Goal: Use online tool/utility: Utilize a website feature to perform a specific function

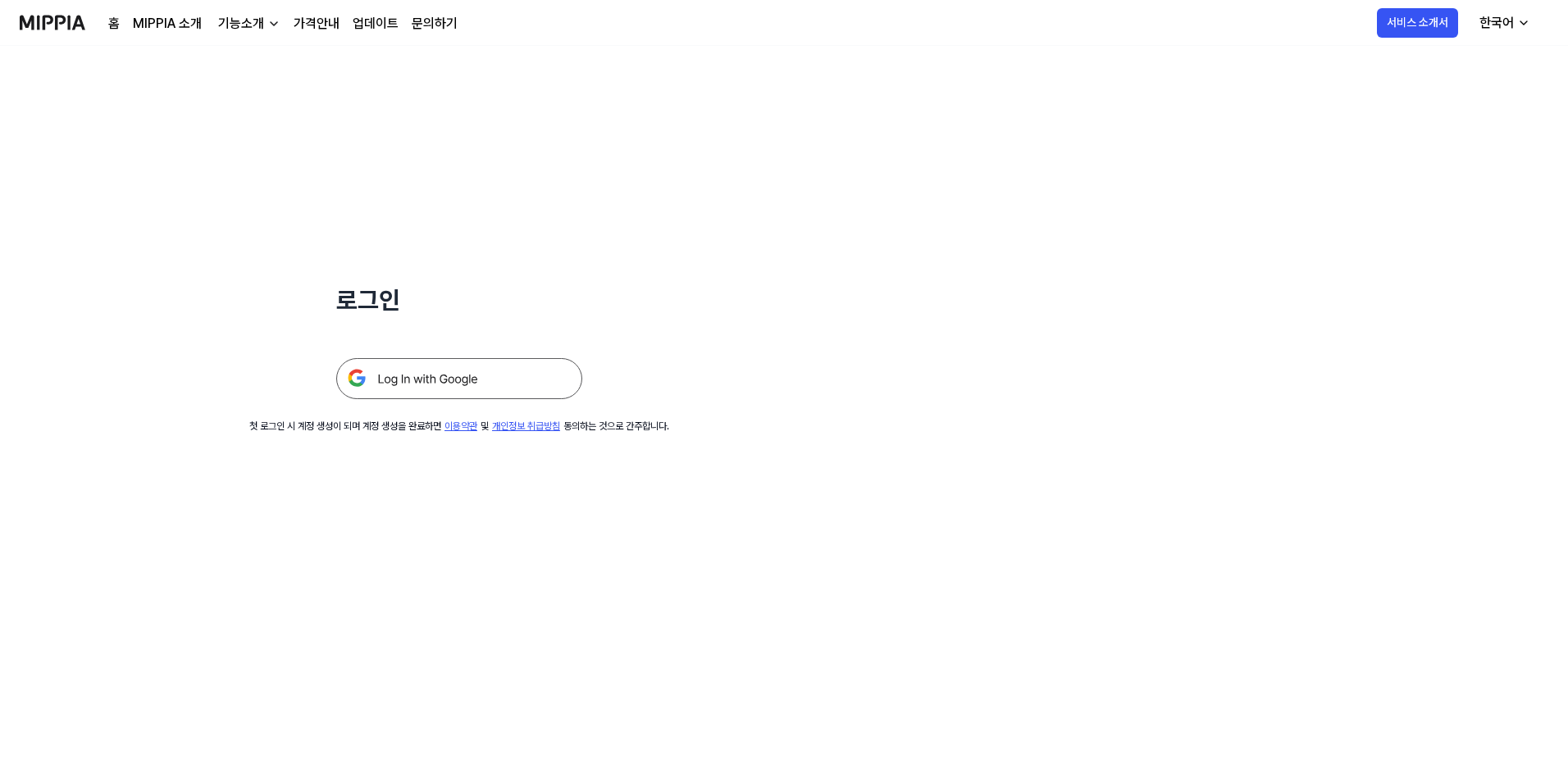
click at [439, 398] on img at bounding box center [459, 378] width 246 height 41
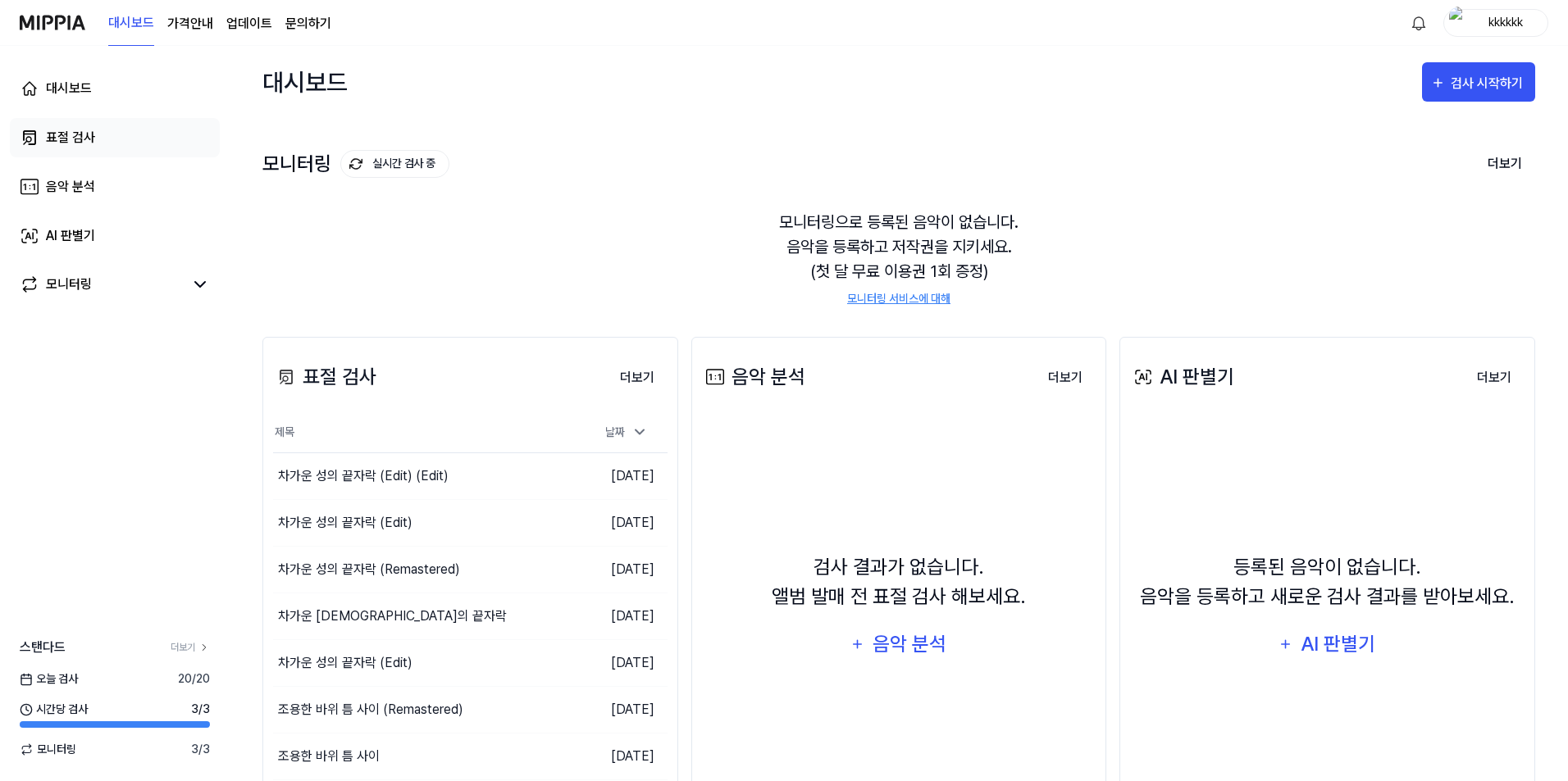
click at [122, 137] on link "표절 검사" at bounding box center [114, 137] width 210 height 39
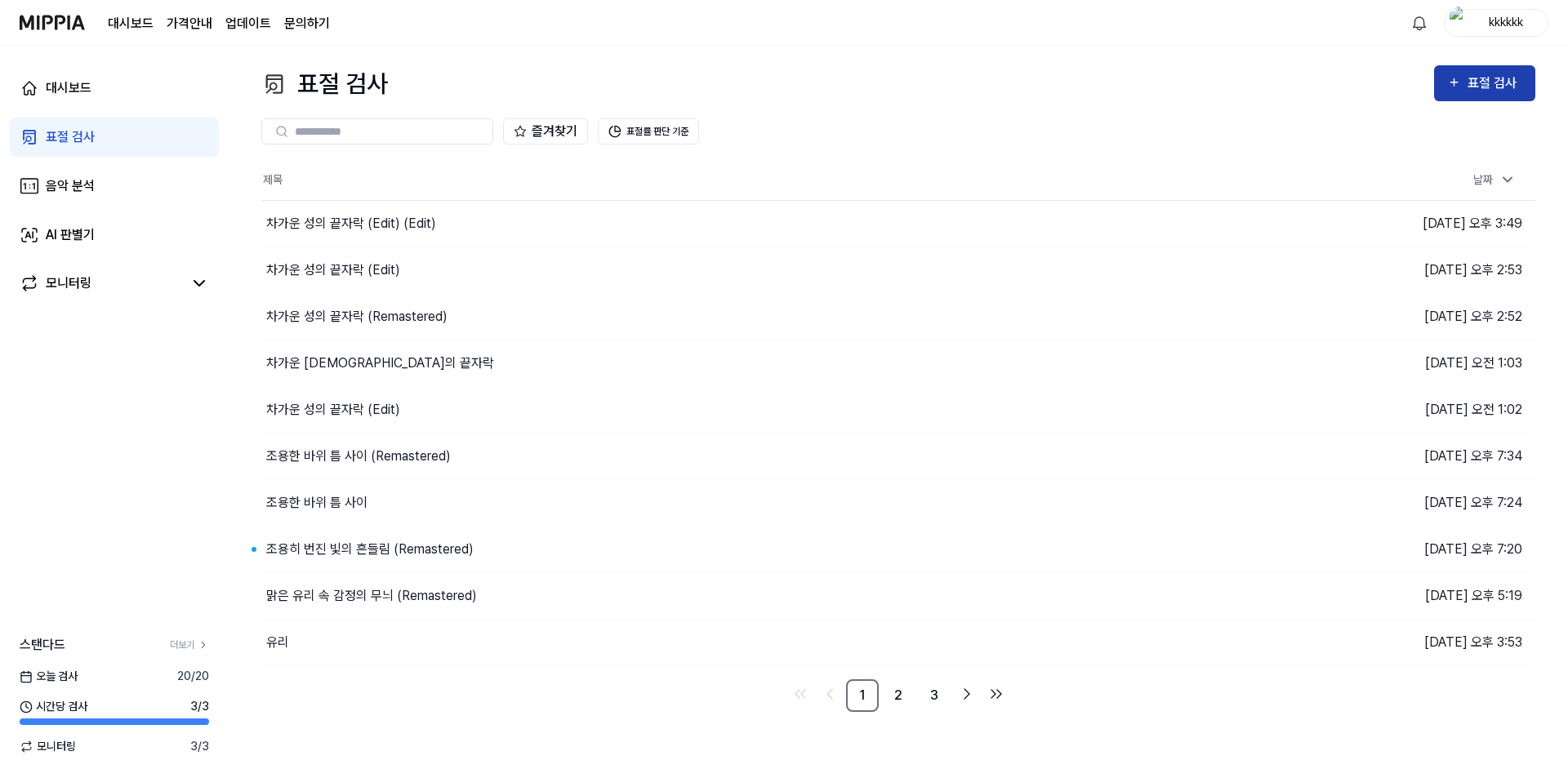
click at [1480, 92] on div "표절 검사" at bounding box center [1494, 83] width 55 height 21
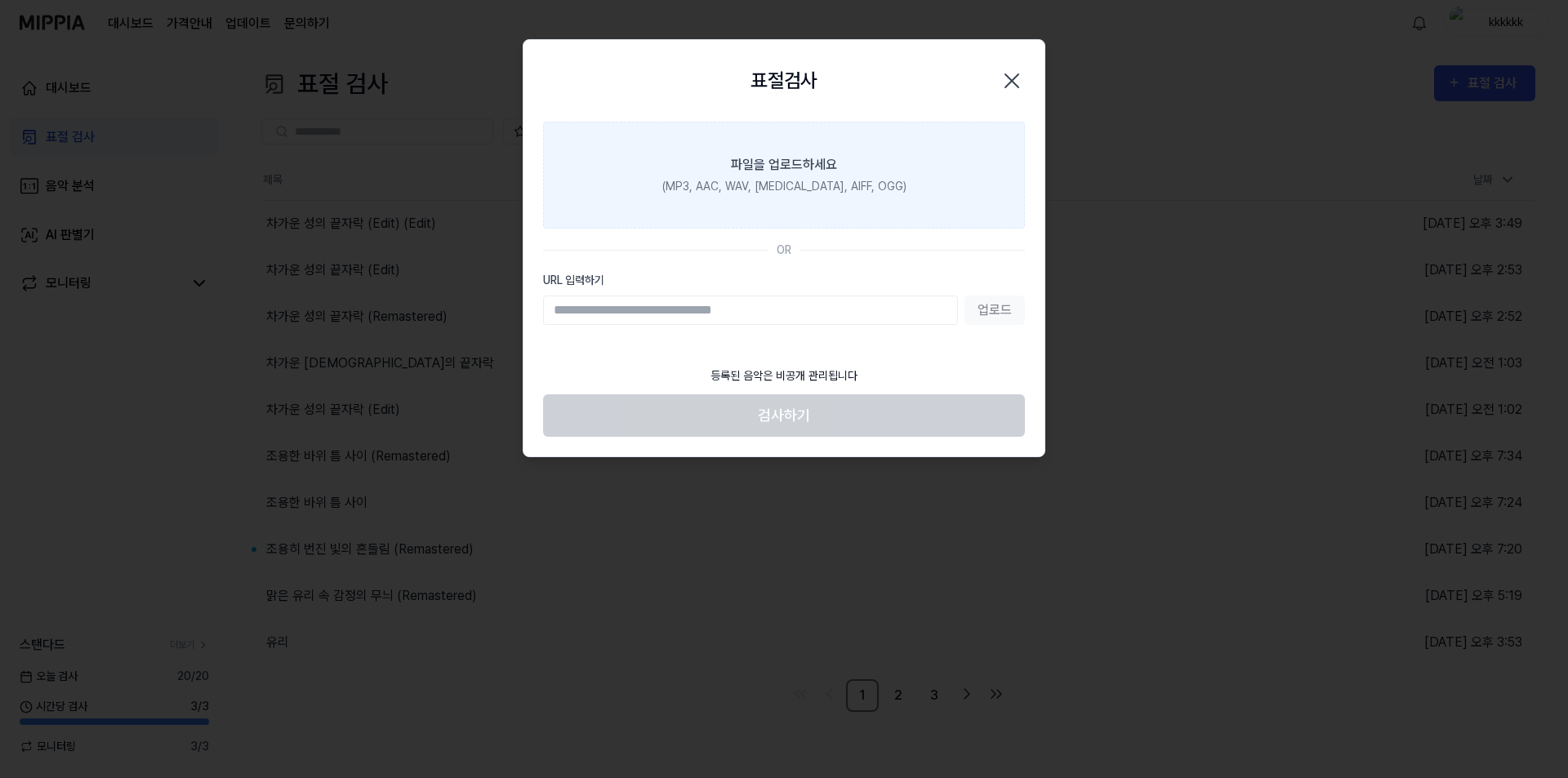
click at [751, 196] on label "파일을 업로드하세요 (MP3, AAC, WAV, [MEDICAL_DATA], AIFF, OGG)" at bounding box center [784, 174] width 482 height 107
click at [0, 0] on input "파일을 업로드하세요 (MP3, AAC, WAV, [MEDICAL_DATA], AIFF, OGG)" at bounding box center [0, 0] width 0 height 0
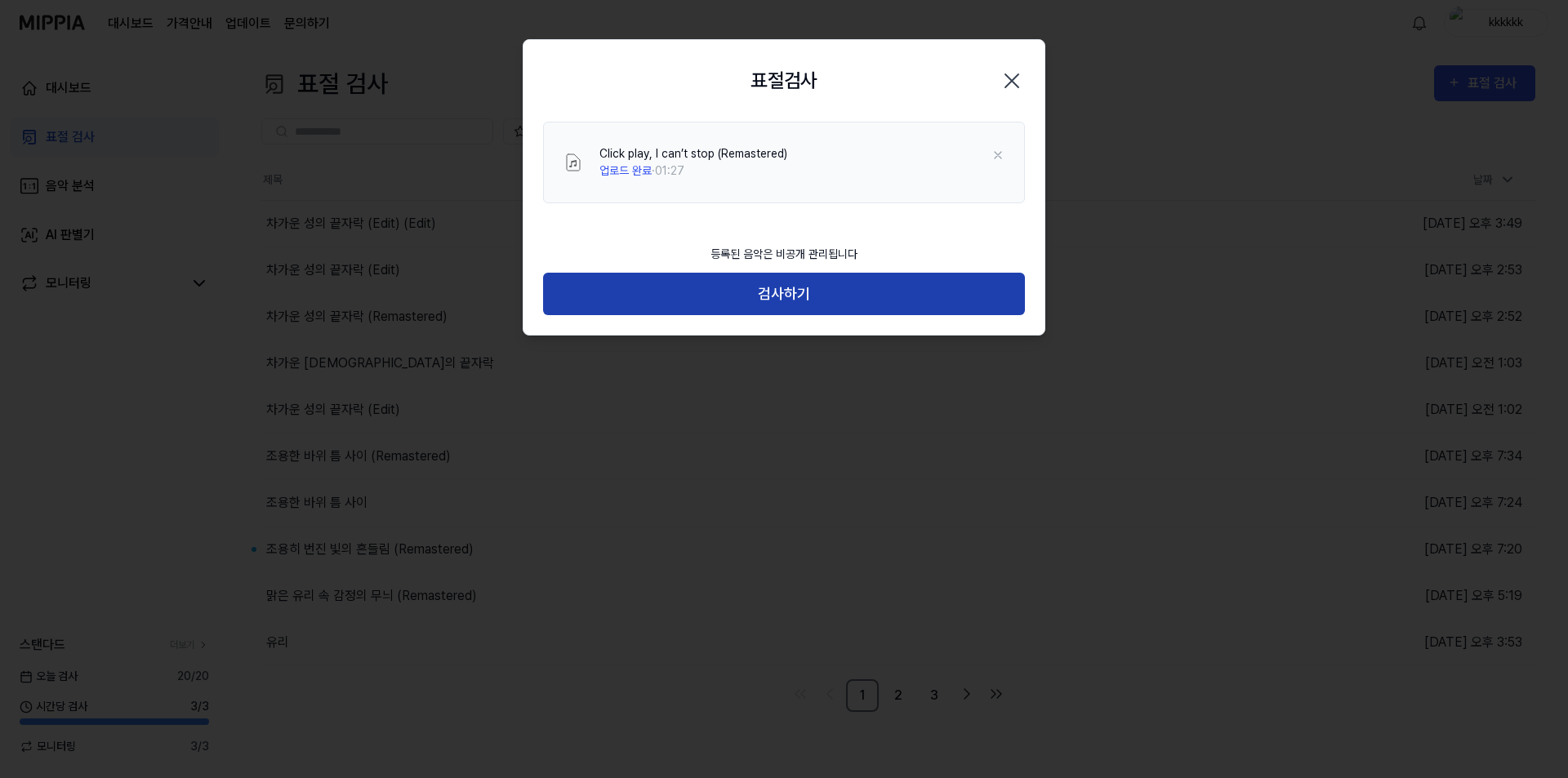
click at [878, 276] on button "검사하기" at bounding box center [784, 295] width 482 height 43
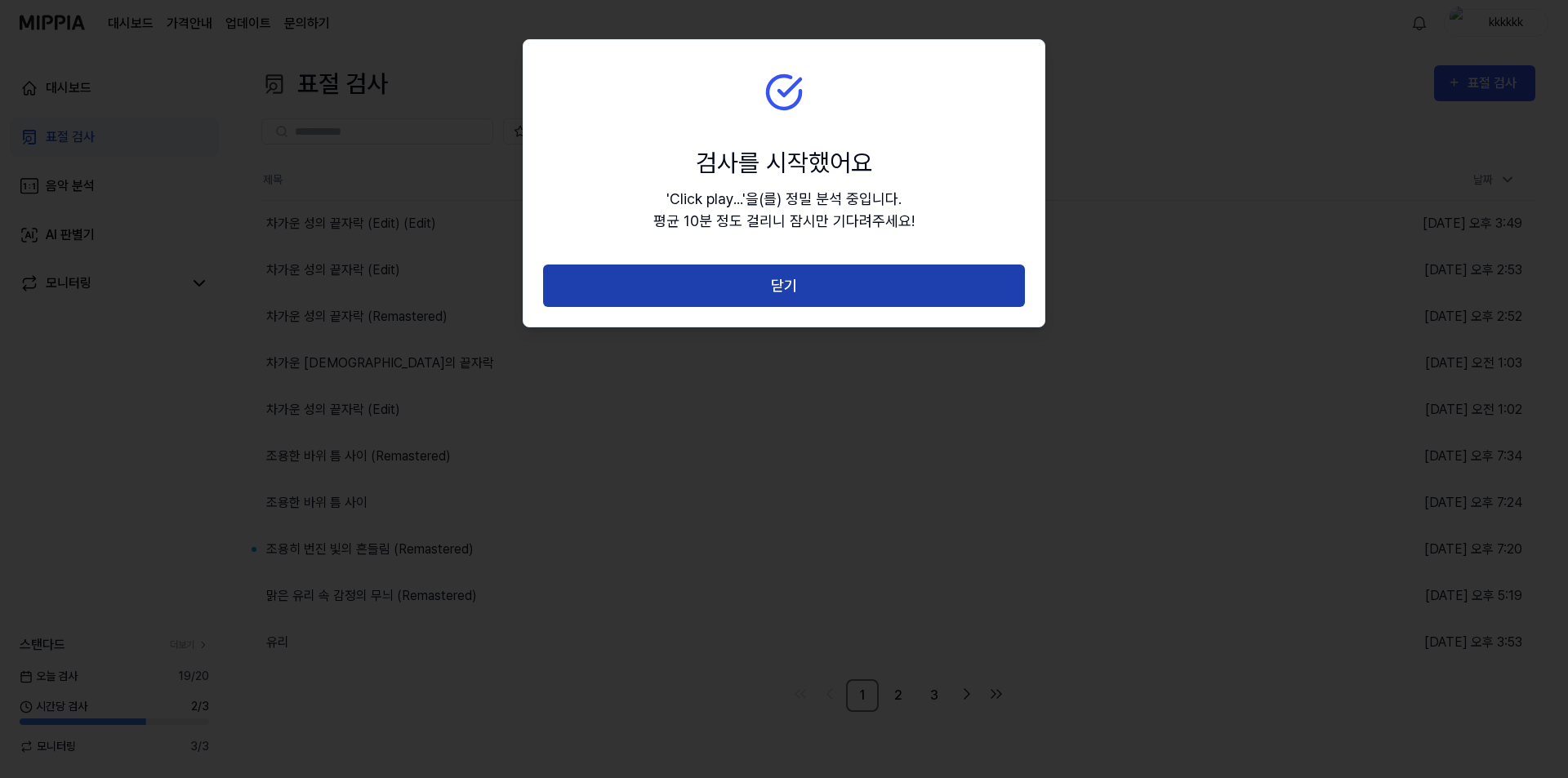
click at [700, 276] on button "닫기" at bounding box center [784, 286] width 482 height 43
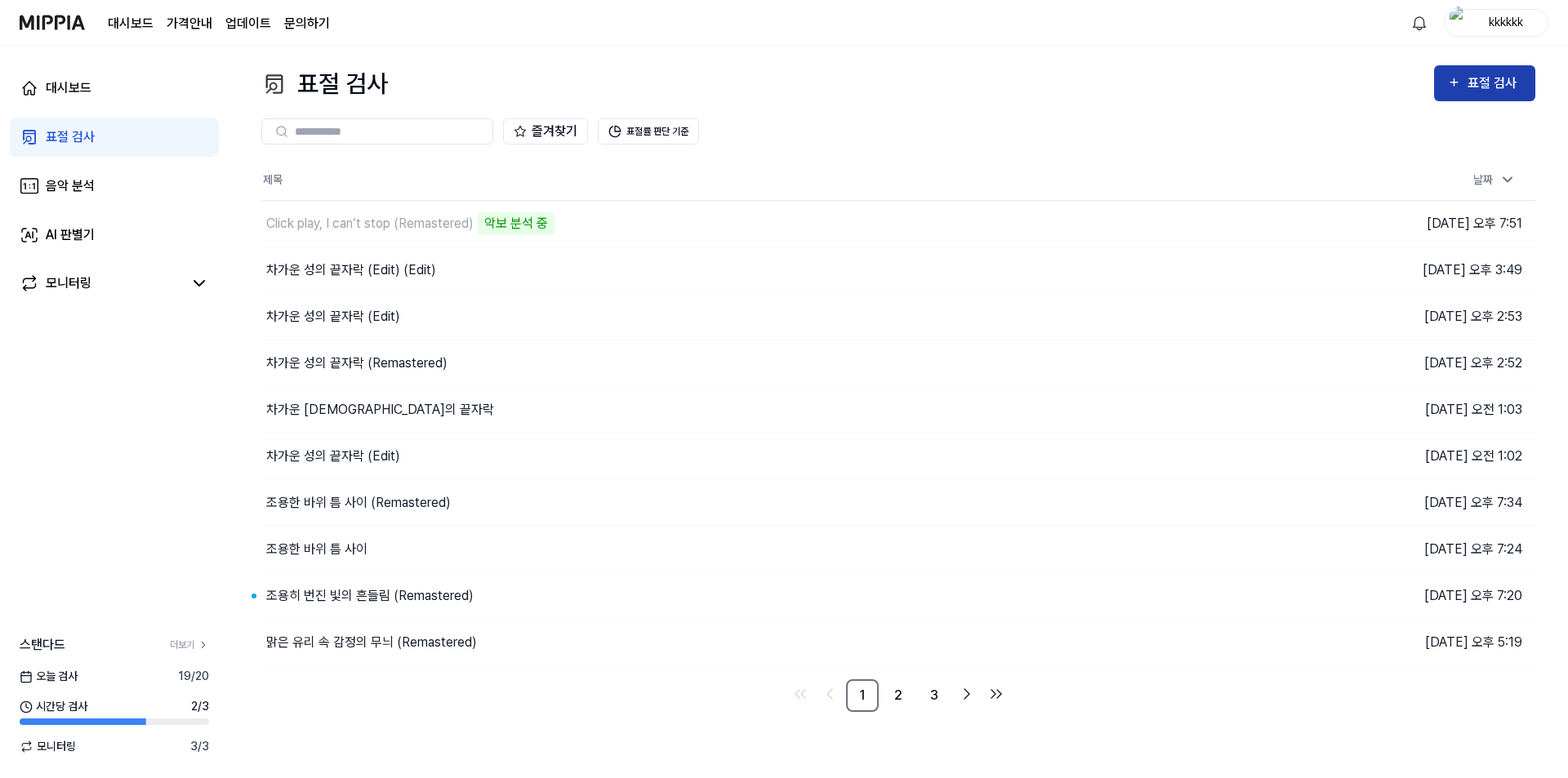
click at [1480, 75] on div "표절 검사" at bounding box center [1494, 83] width 55 height 21
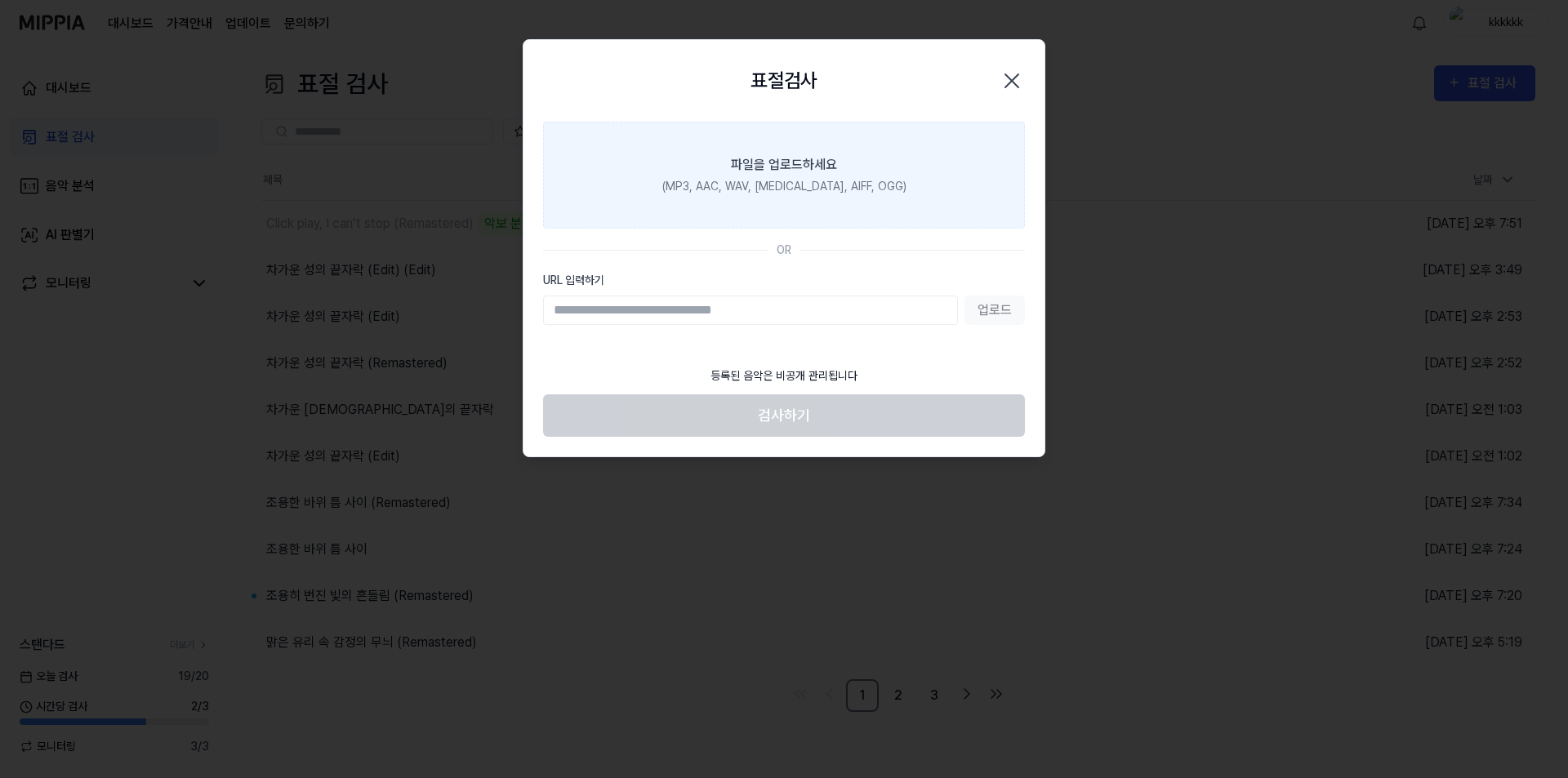
click at [864, 142] on label "파일을 업로드하세요 (MP3, AAC, WAV, [MEDICAL_DATA], AIFF, OGG)" at bounding box center [784, 174] width 482 height 107
click at [0, 0] on input "파일을 업로드하세요 (MP3, AAC, WAV, [MEDICAL_DATA], AIFF, OGG)" at bounding box center [0, 0] width 0 height 0
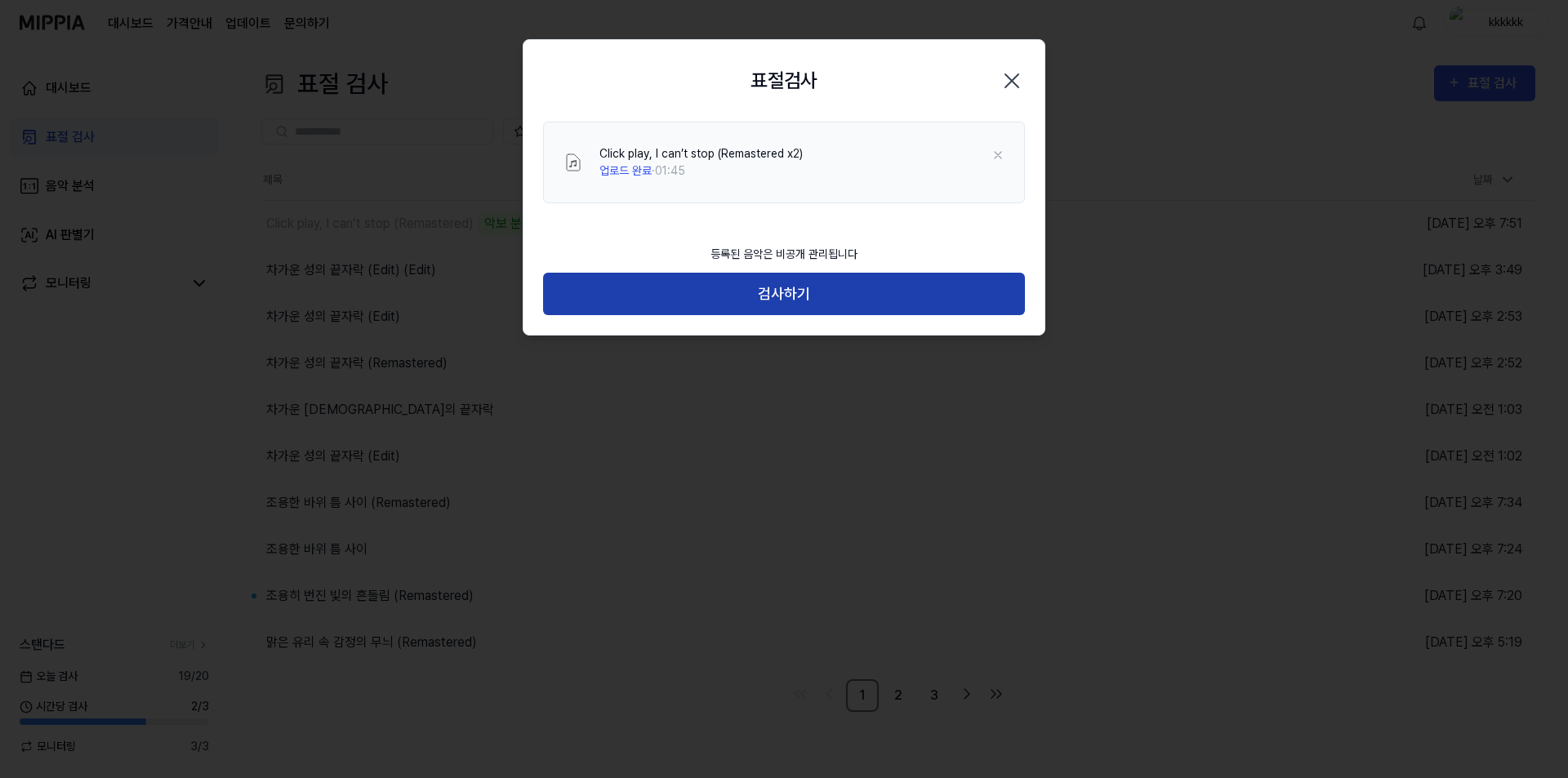
click at [862, 303] on button "검사하기" at bounding box center [784, 295] width 482 height 43
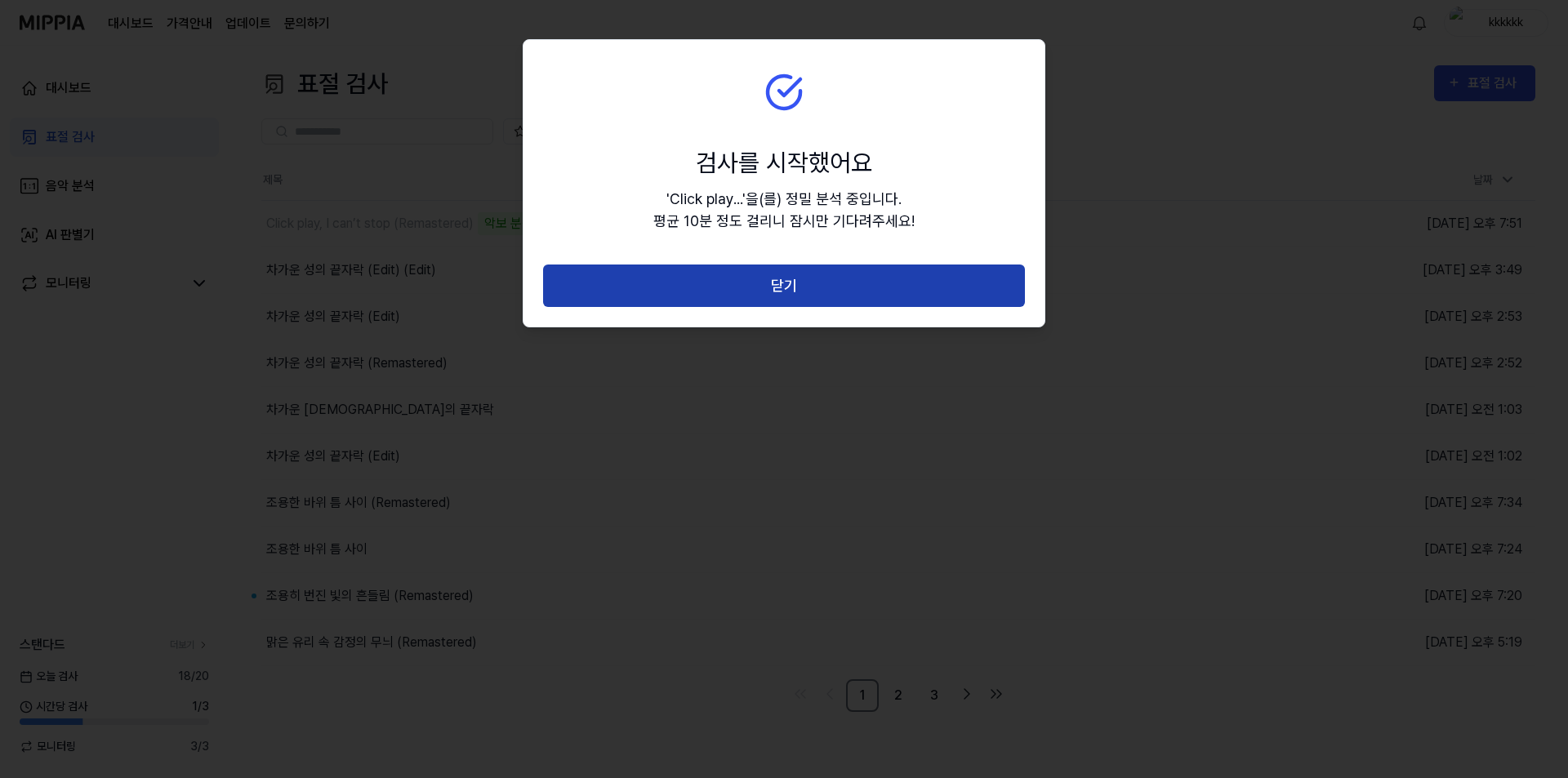
click at [867, 297] on button "닫기" at bounding box center [784, 286] width 482 height 43
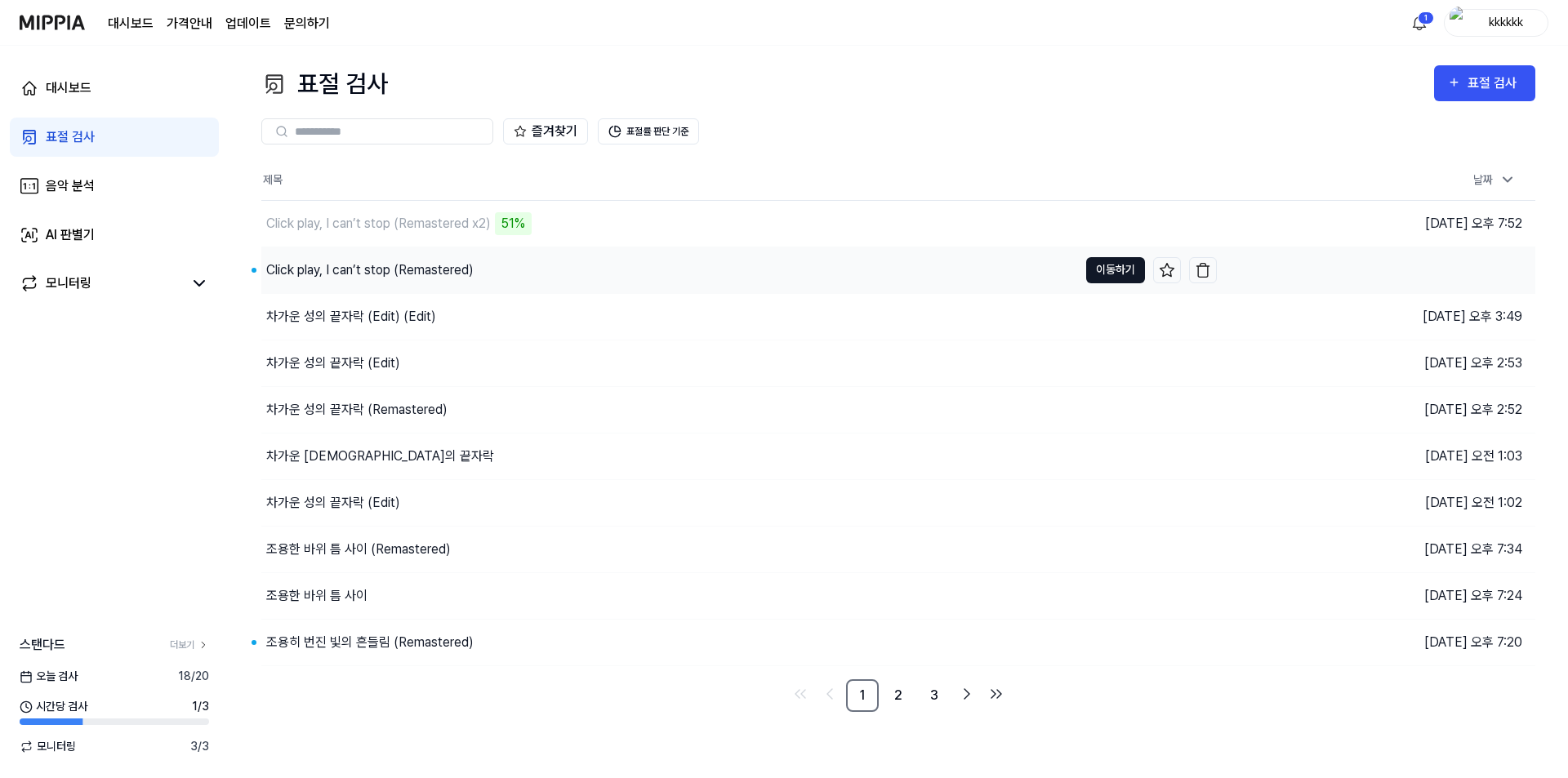
click at [1098, 260] on button "이동하기" at bounding box center [1116, 270] width 59 height 26
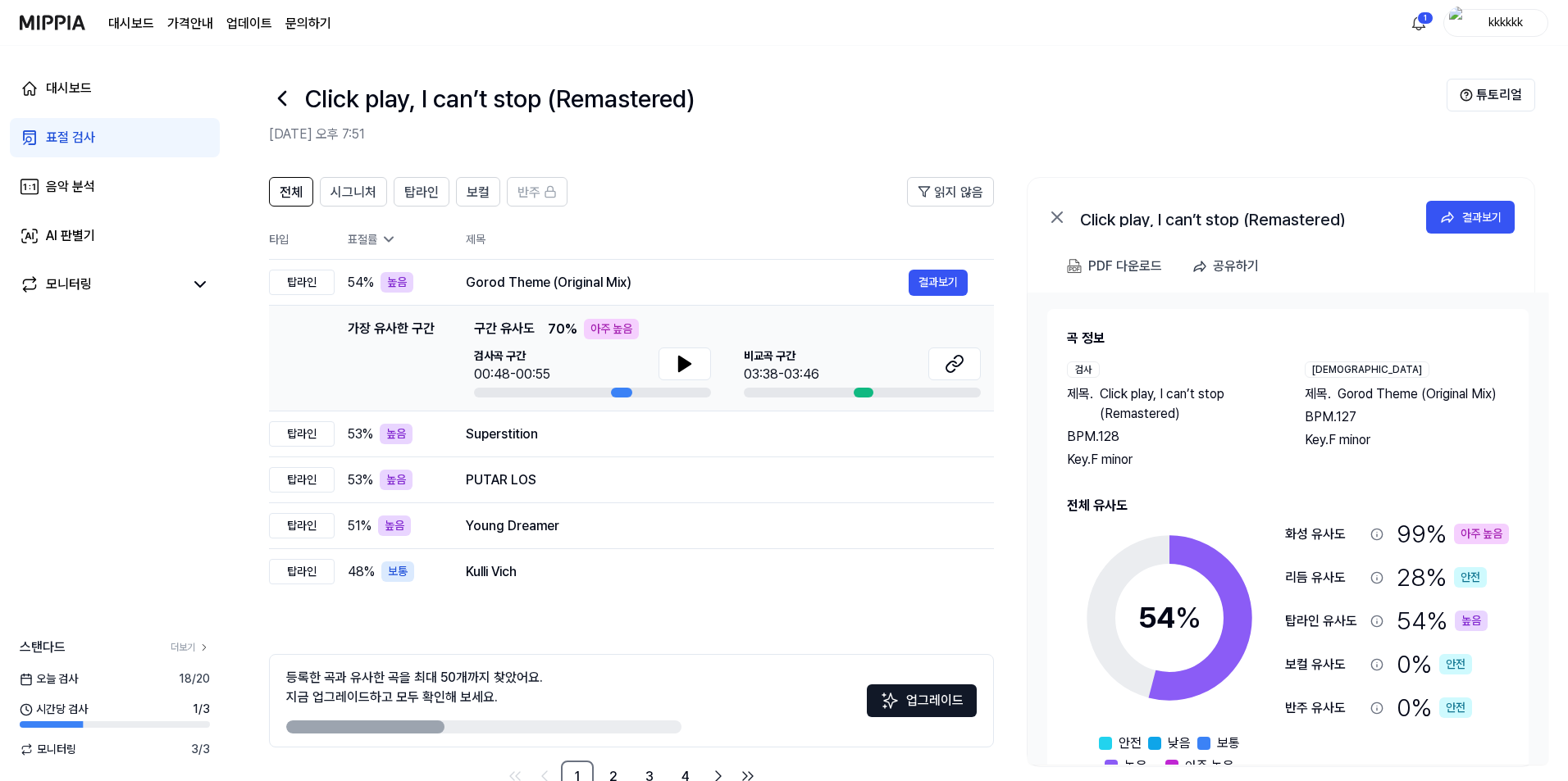
click at [1226, 103] on div "Click play, I can’t stop (Remastered)" at bounding box center [857, 97] width 1177 height 39
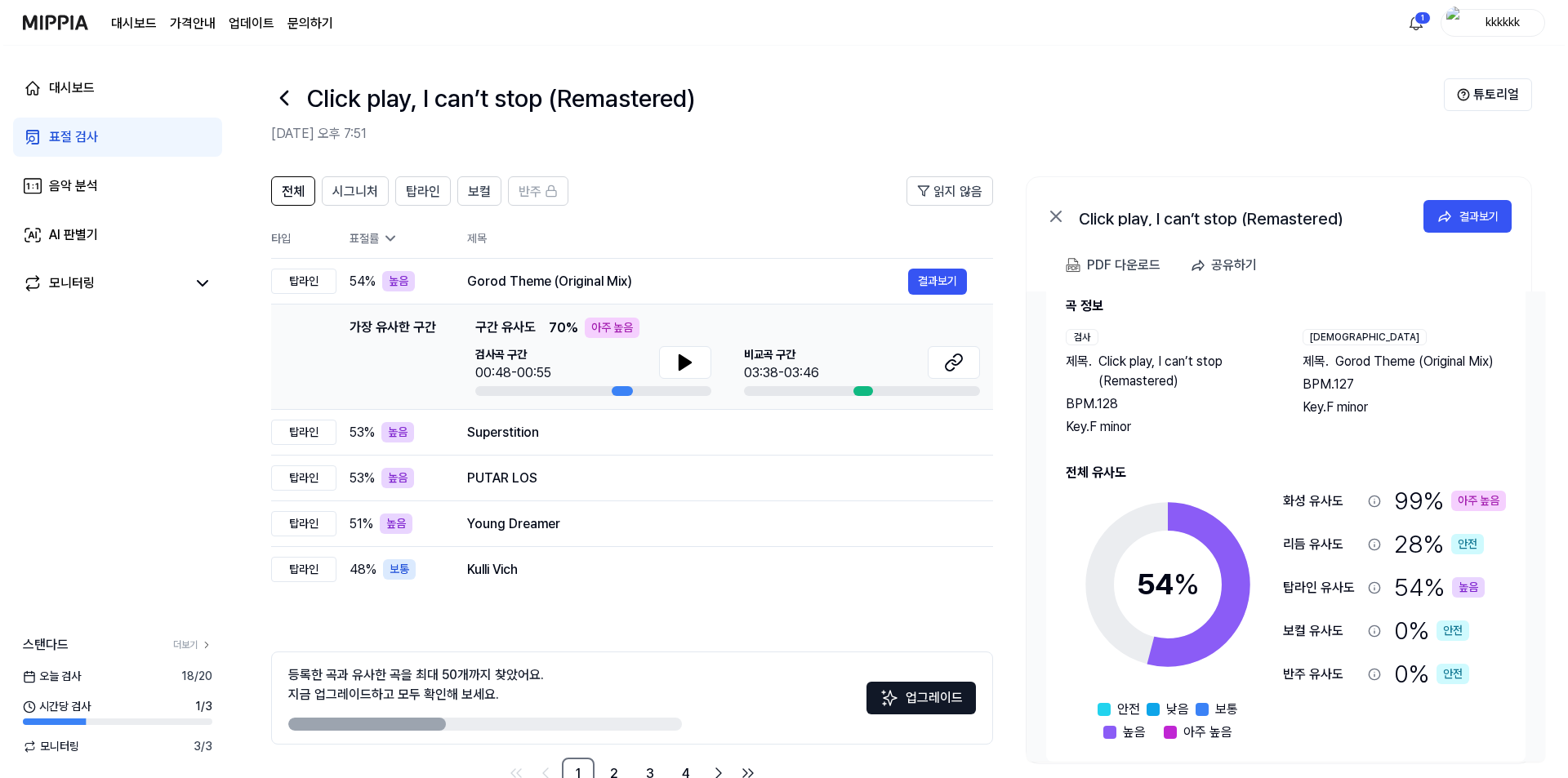
scroll to position [48, 0]
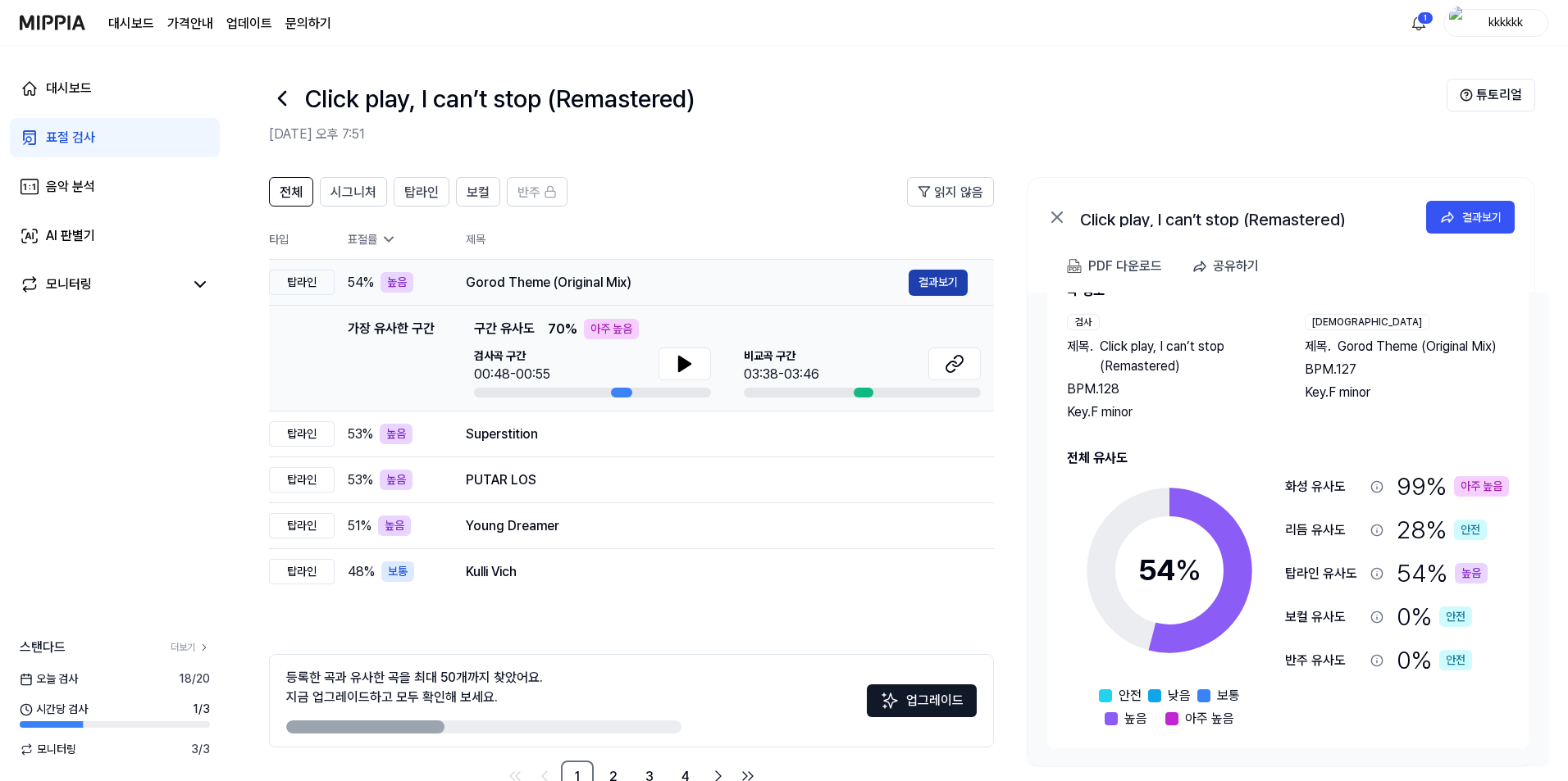
click at [938, 279] on button "결과보기" at bounding box center [938, 283] width 59 height 26
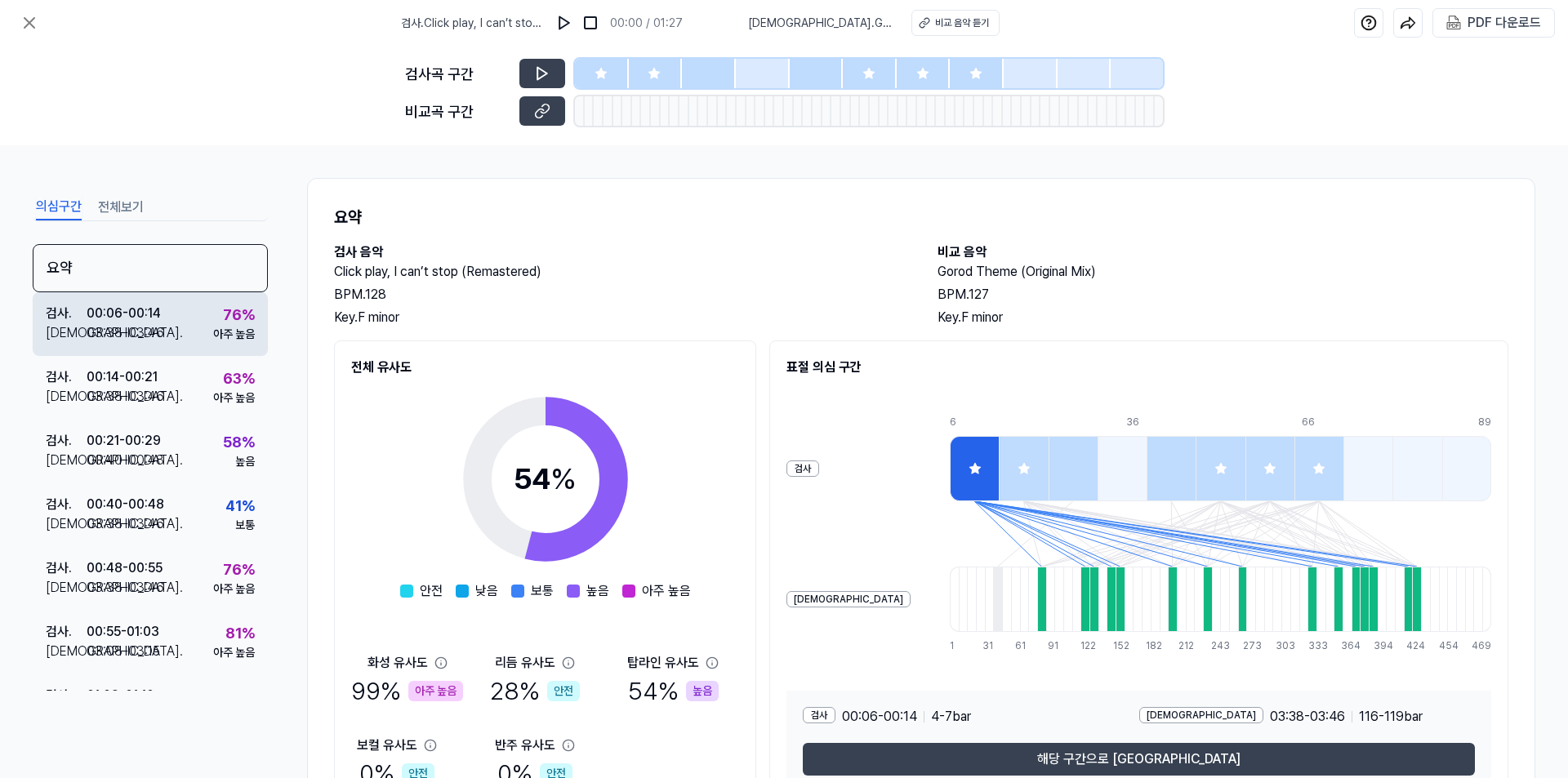
click at [140, 327] on div "03:38 - 03:46" at bounding box center [126, 333] width 78 height 20
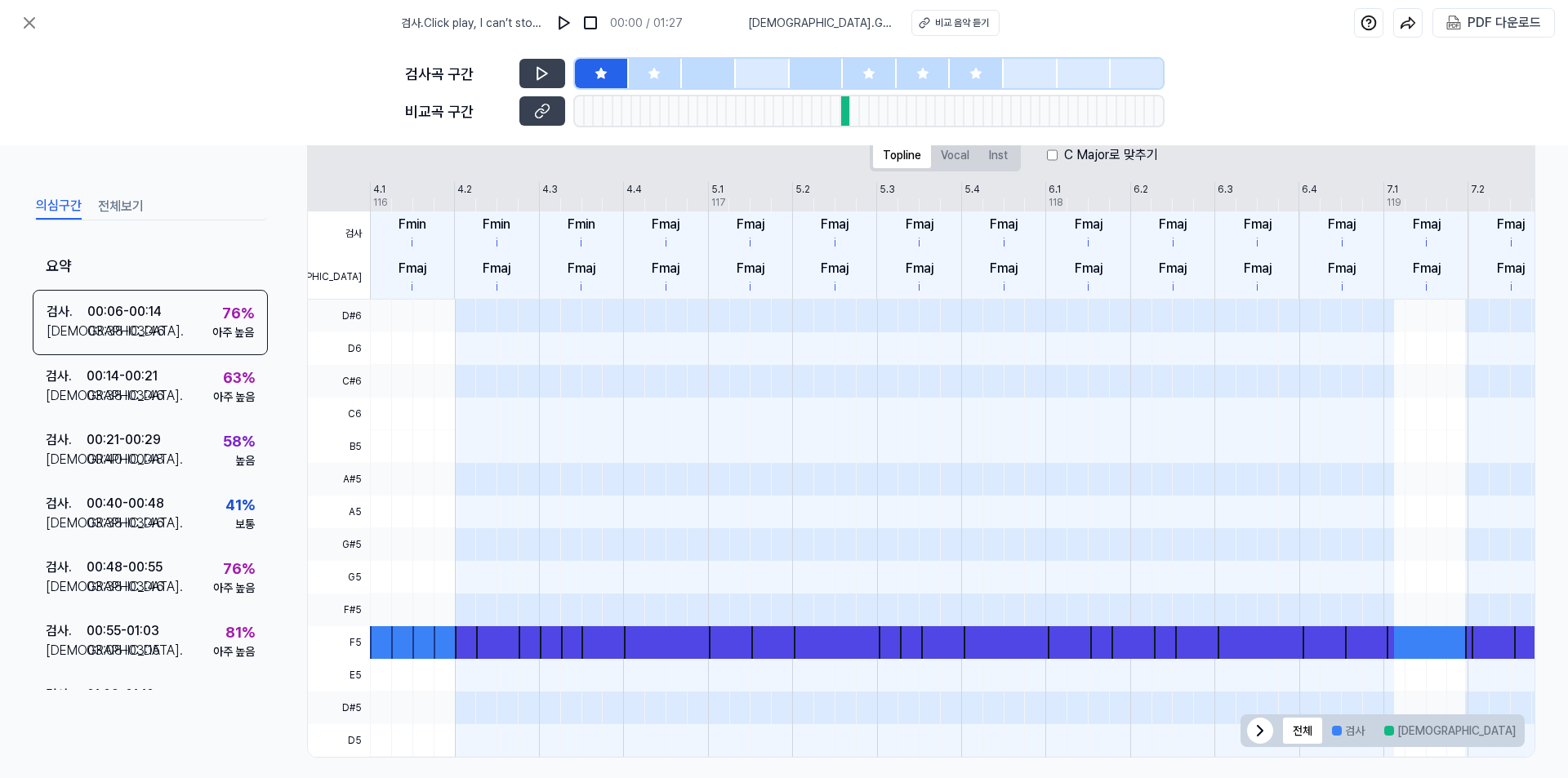
scroll to position [278, 0]
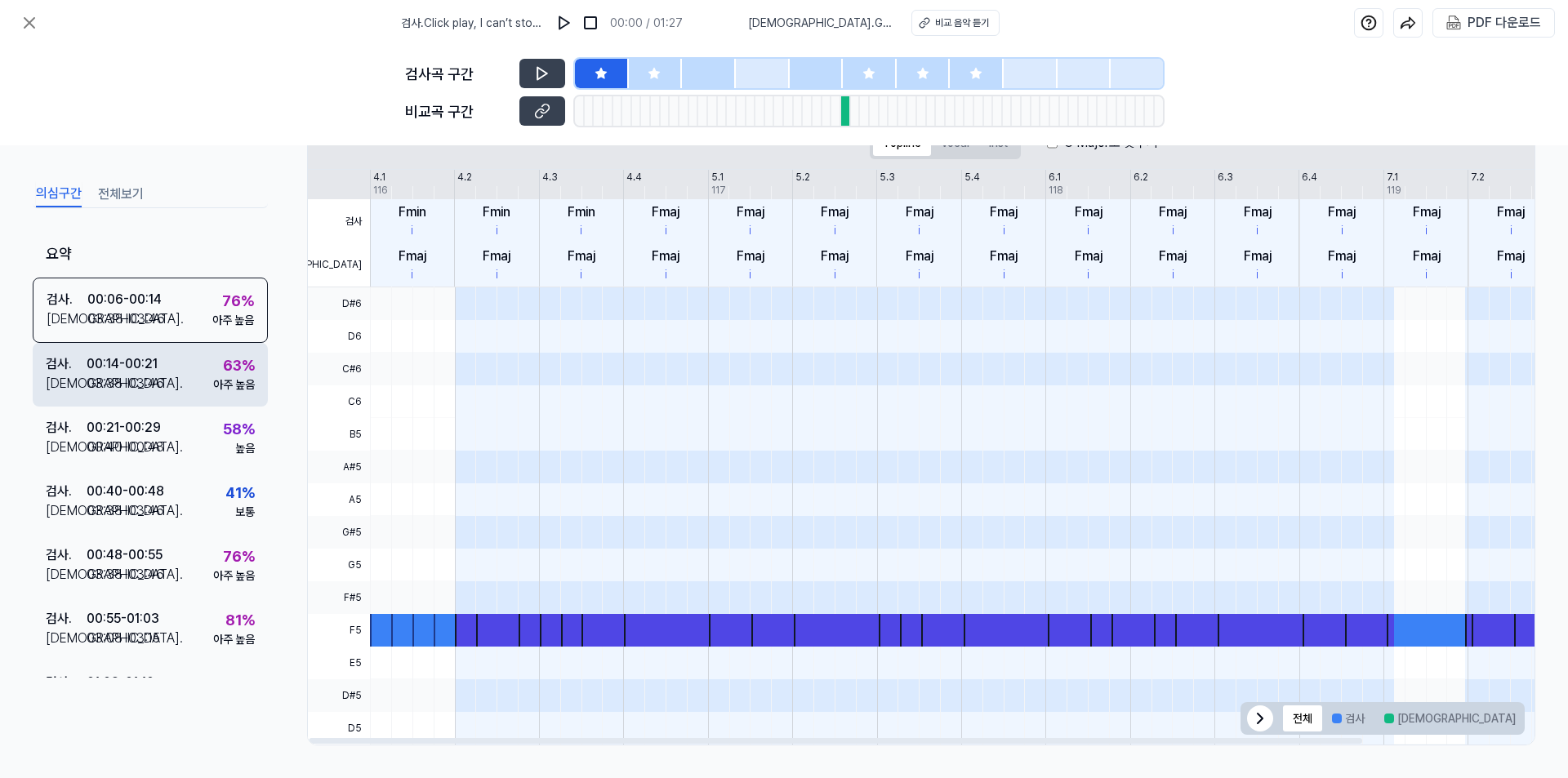
click at [164, 371] on div "검사 . 00:14 - 00:21 비교 . 03:38 - 03:46 63 % 아주 높음" at bounding box center [150, 374] width 235 height 63
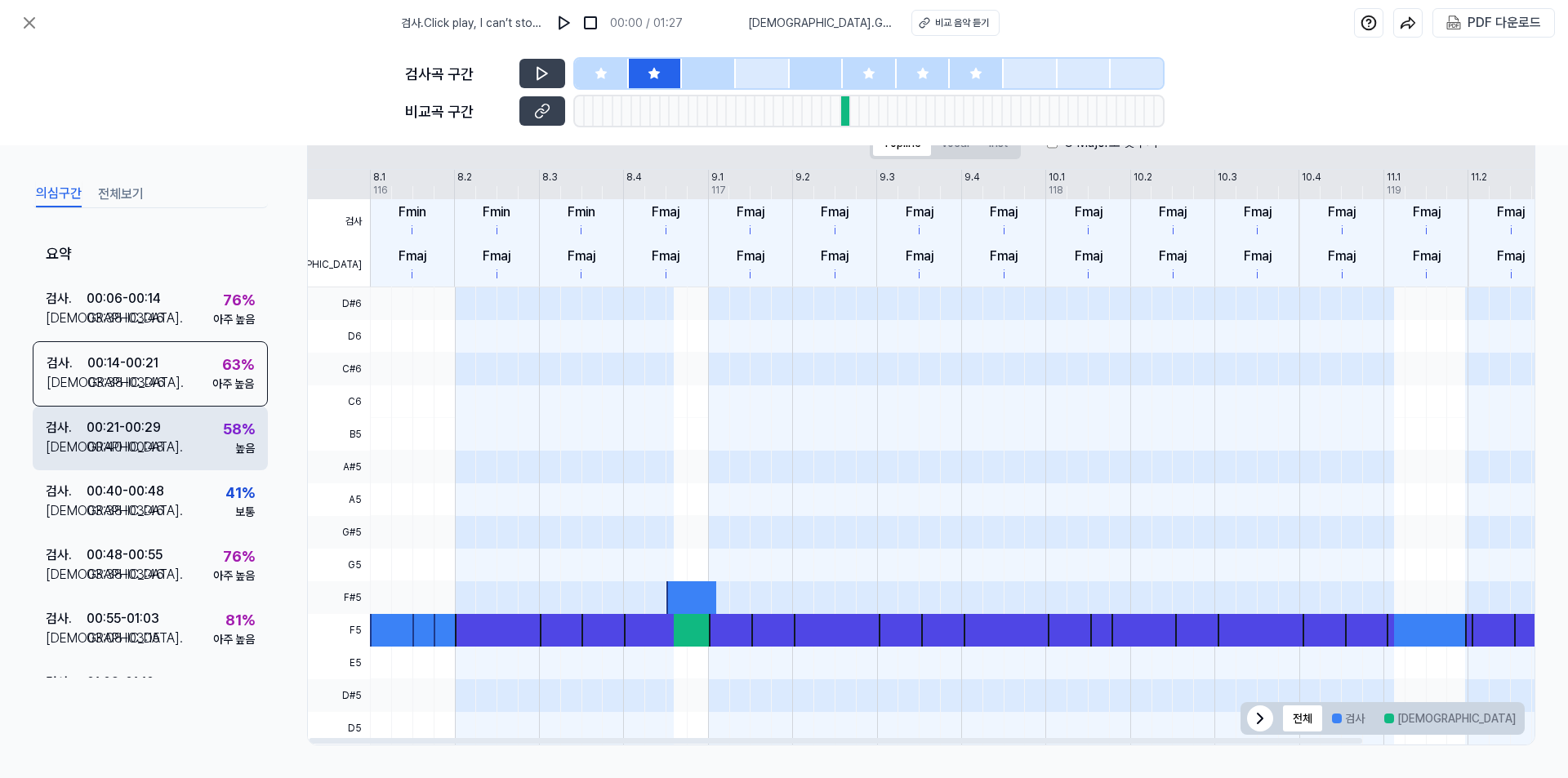
click at [174, 450] on div "검사 . 00:21 - 00:29 비교 . 00:40 - 00:48 58 % 높음" at bounding box center [150, 438] width 235 height 63
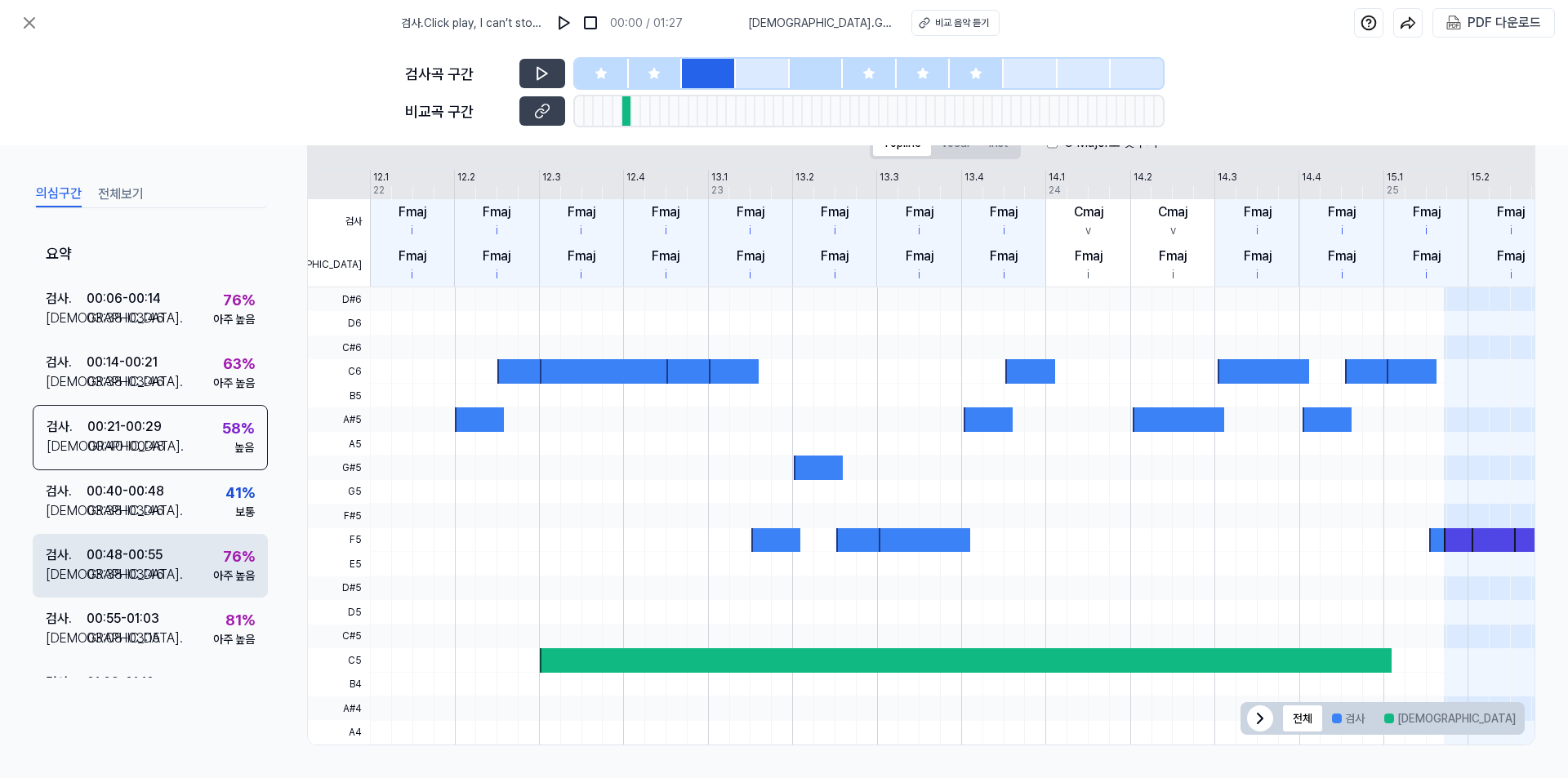
click at [191, 573] on div "검사 . 00:48 - 00:55 비교 . 03:38 - 03:46 76 % 아주 높음" at bounding box center [150, 565] width 235 height 63
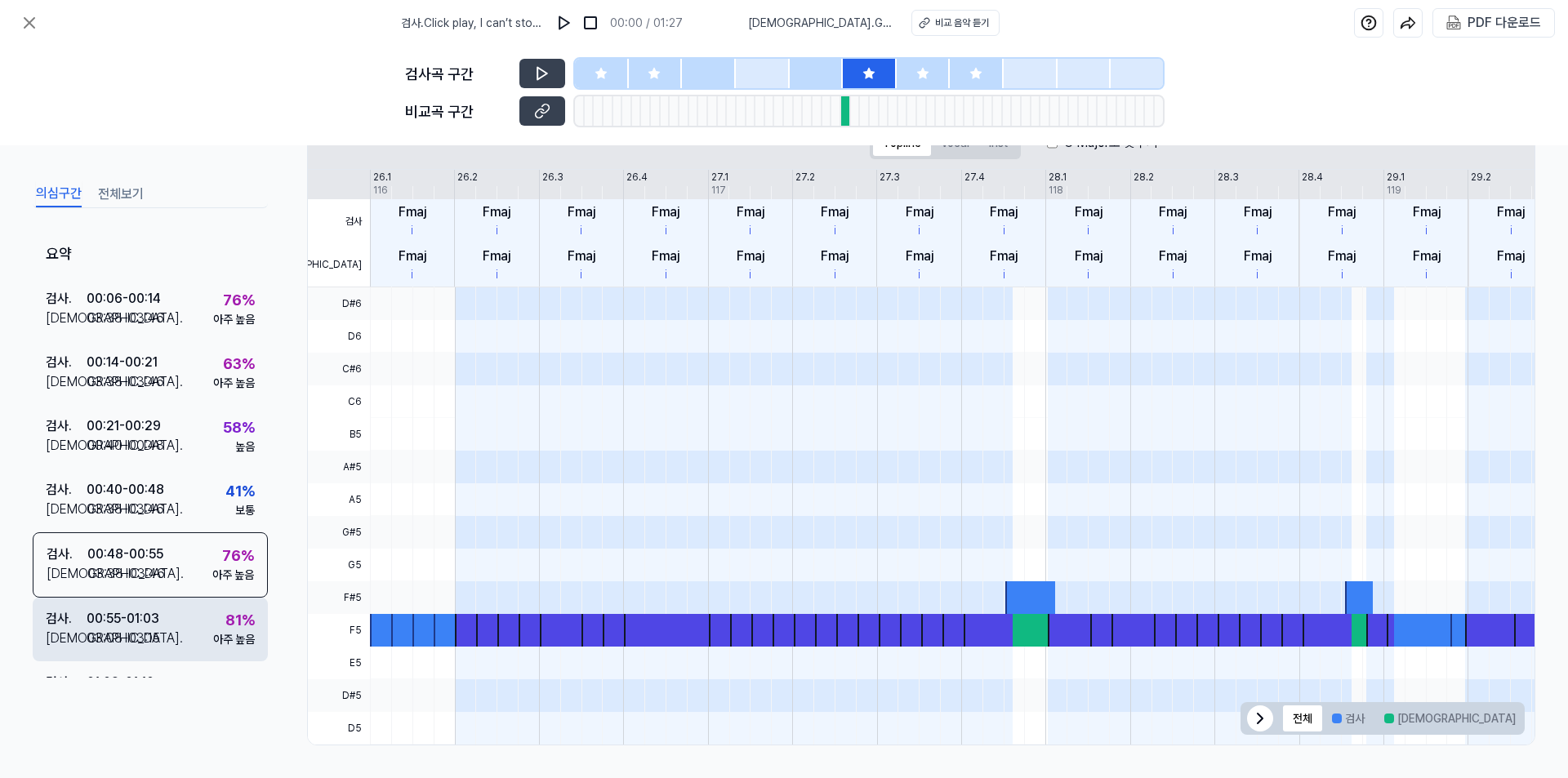
click at [199, 606] on div "검사 . 00:55 - 01:03 비교 . 03:08 - 03:15 81 % 아주 높음" at bounding box center [150, 629] width 235 height 63
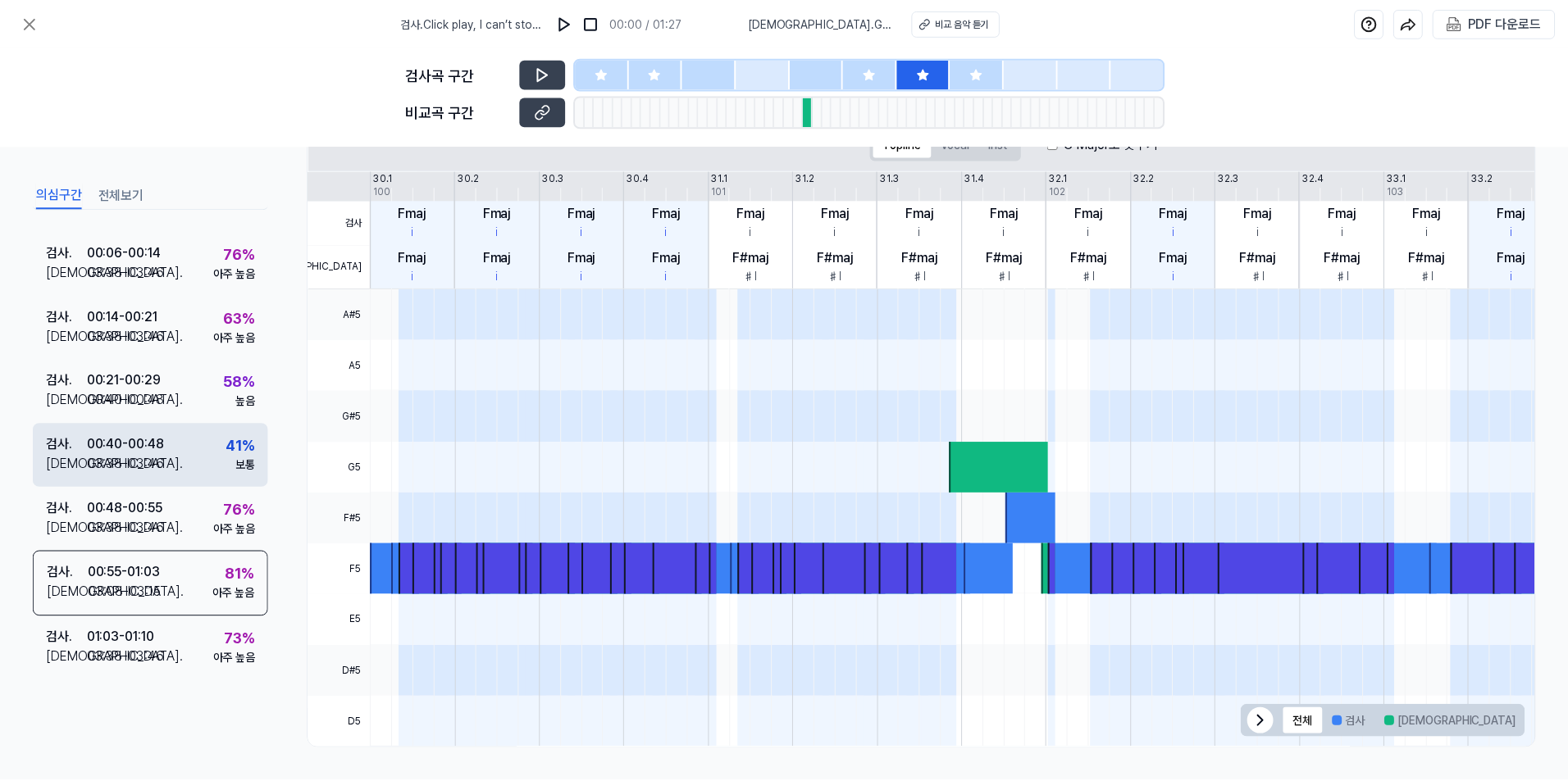
scroll to position [0, 0]
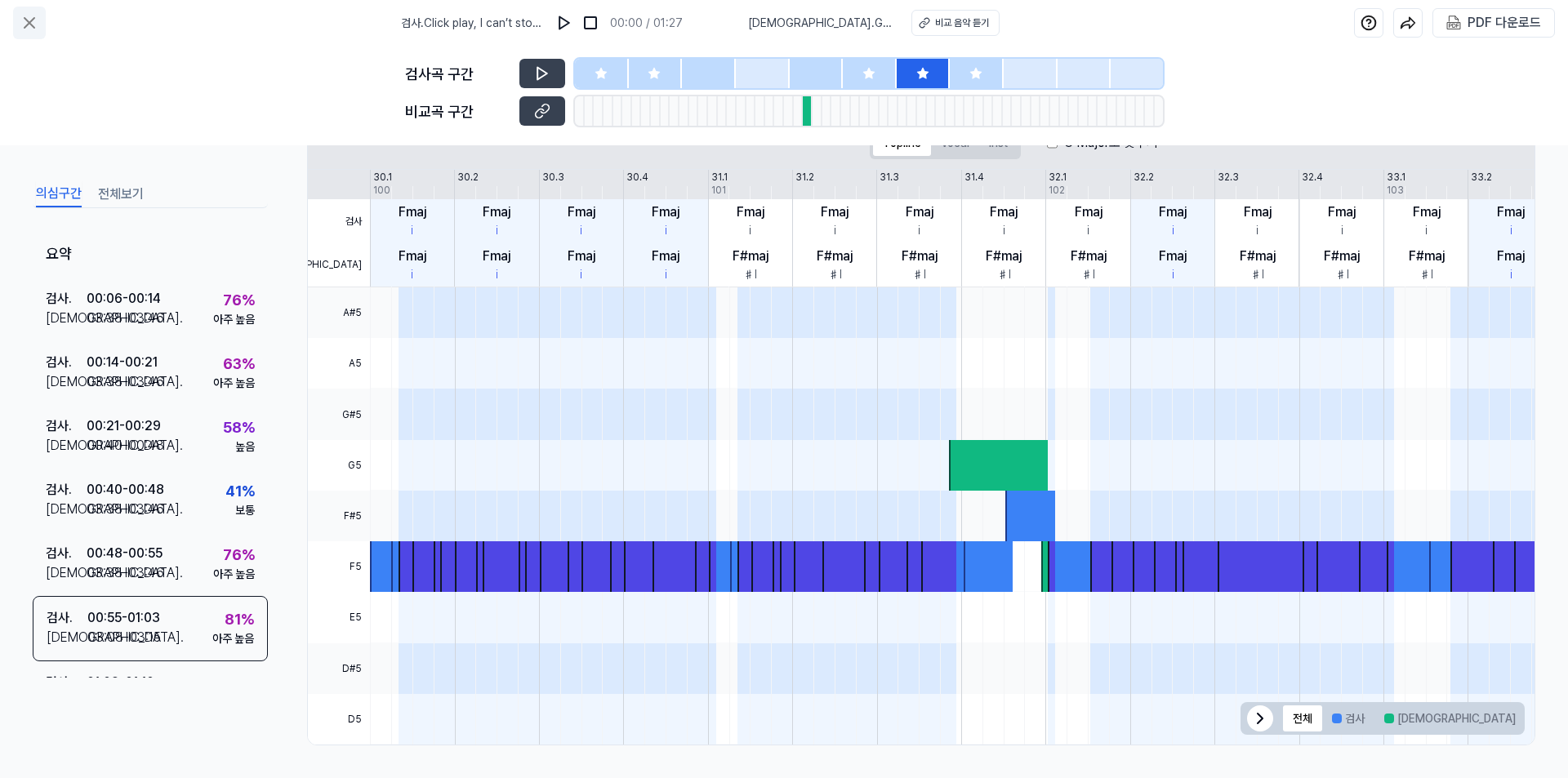
click at [26, 27] on icon at bounding box center [29, 23] width 10 height 10
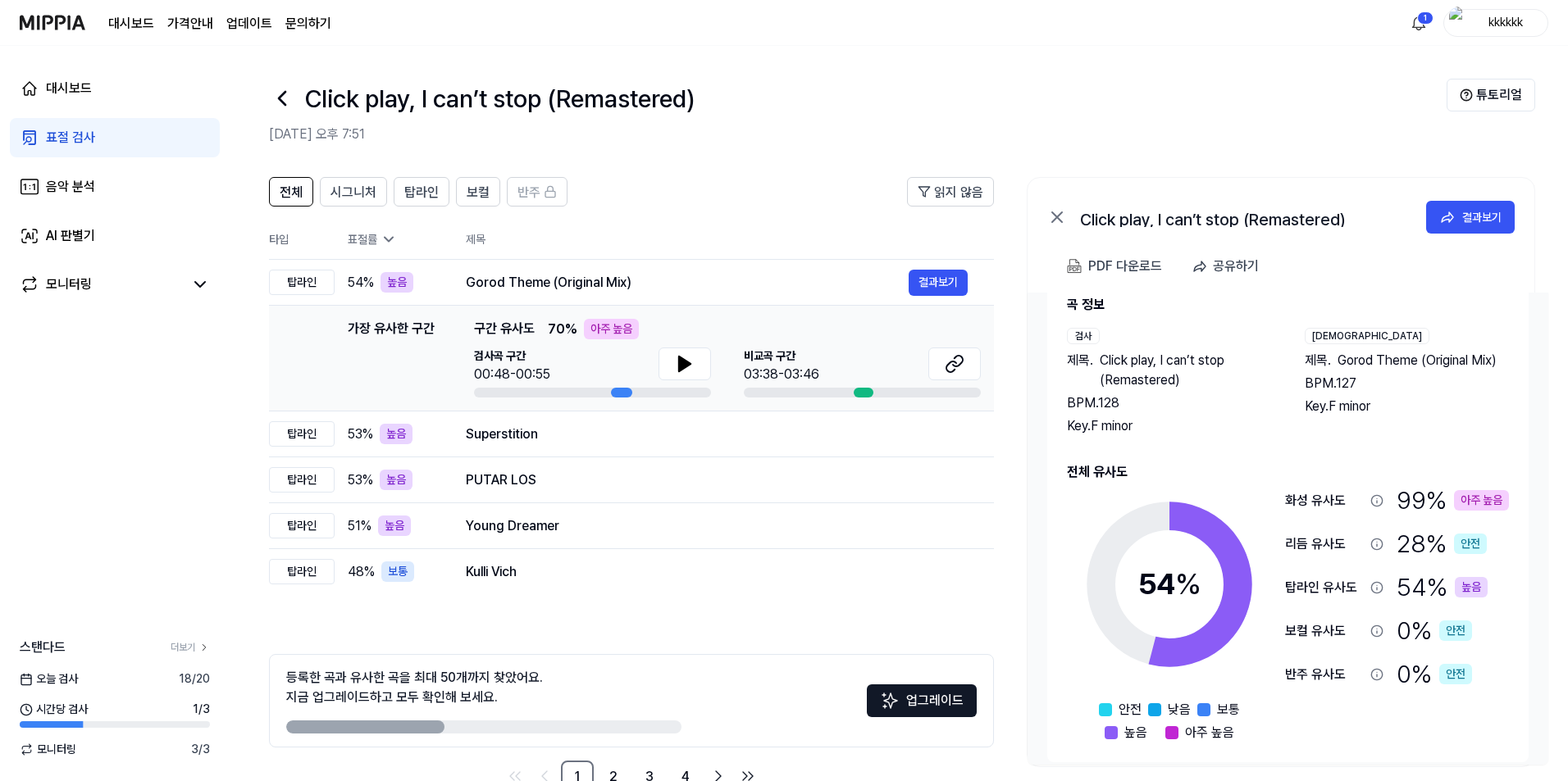
scroll to position [48, 0]
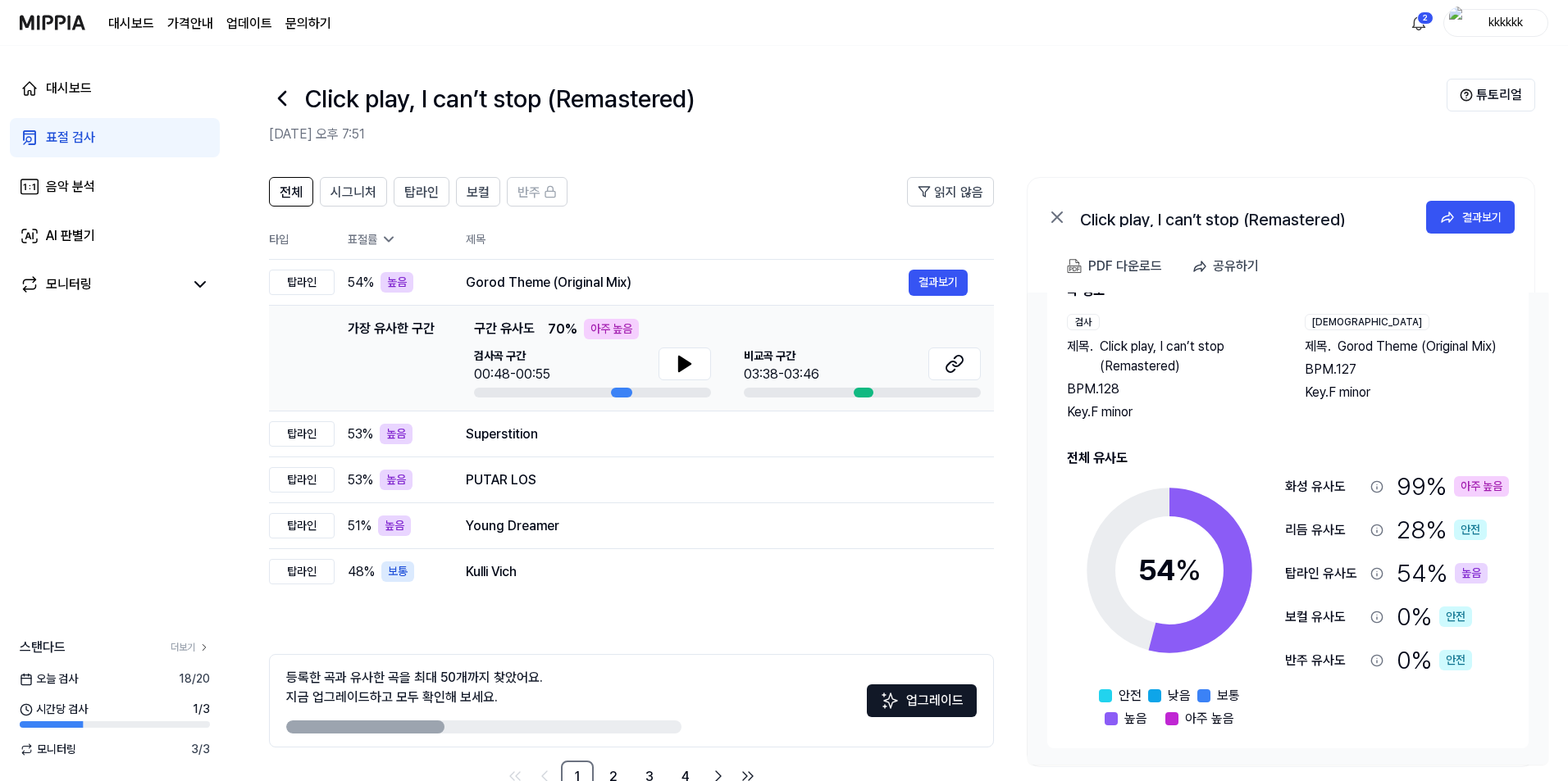
click at [68, 130] on div "표절 검사" at bounding box center [70, 137] width 50 height 20
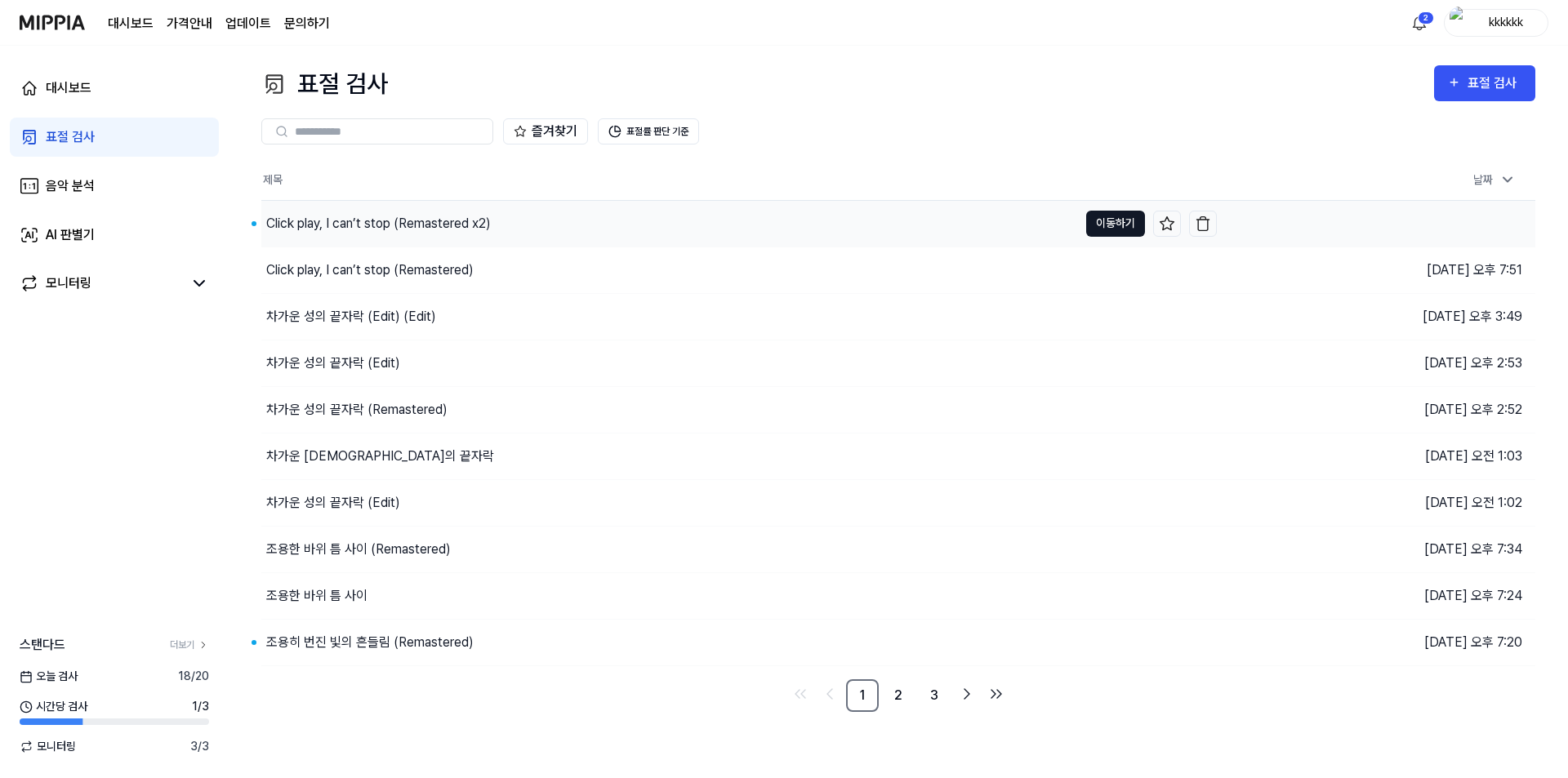
click at [1118, 223] on button "이동하기" at bounding box center [1116, 224] width 59 height 26
